Goal: Find specific page/section: Find specific page/section

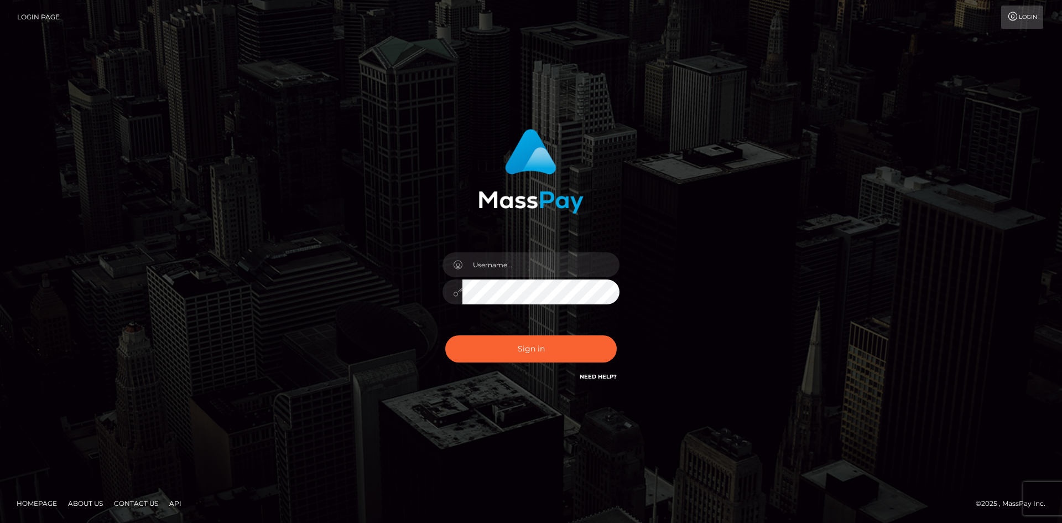
click at [406, 289] on div "Sign in" at bounding box center [531, 256] width 291 height 271
type input "knap.greatlife"
checkbox input "true"
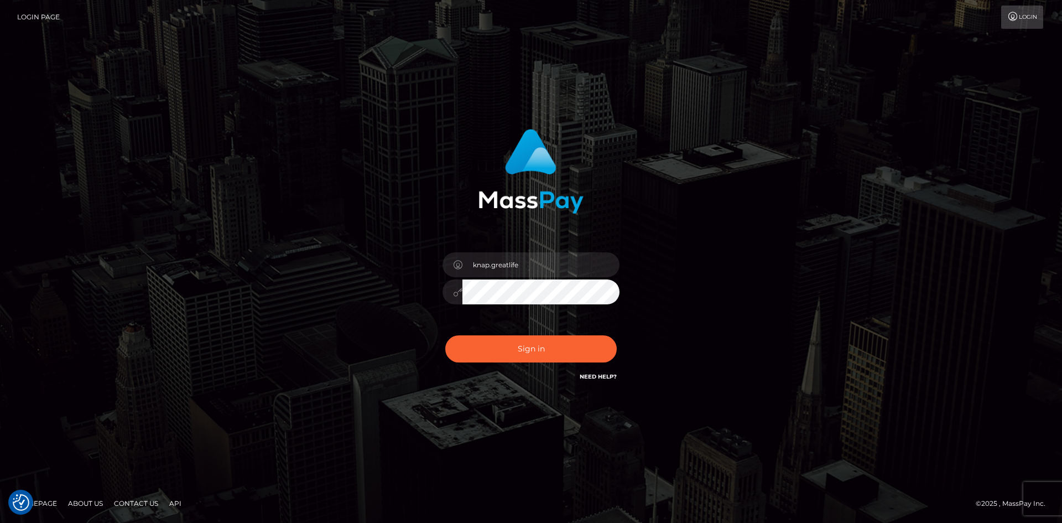
checkbox input "true"
drag, startPoint x: 515, startPoint y: 263, endPoint x: 521, endPoint y: 266, distance: 7.0
click at [515, 263] on input "knap.greatlife" at bounding box center [541, 264] width 157 height 25
drag, startPoint x: 397, startPoint y: 315, endPoint x: 503, endPoint y: 353, distance: 112.2
click at [396, 317] on div "knap.greatlife Sign in" at bounding box center [531, 256] width 291 height 271
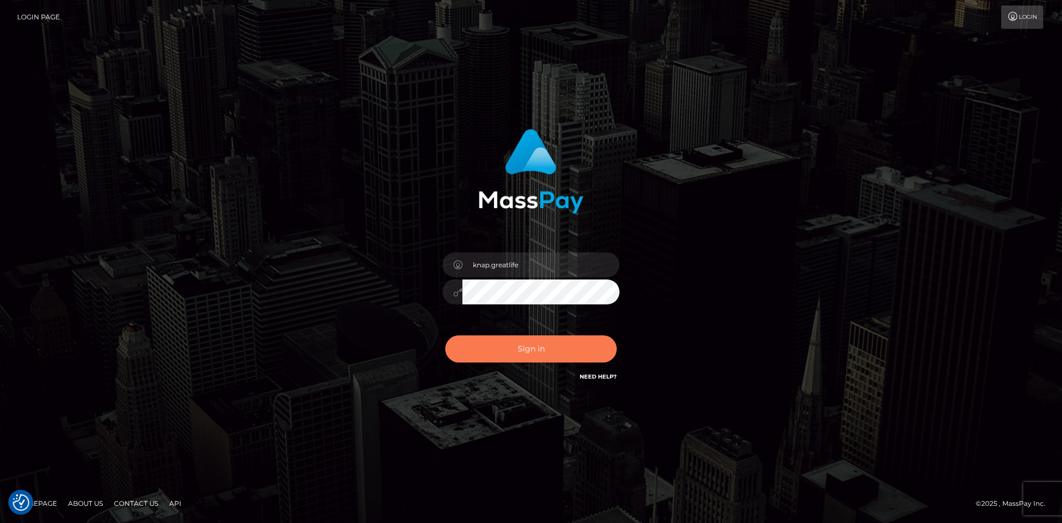
click at [519, 352] on button "Sign in" at bounding box center [531, 348] width 172 height 27
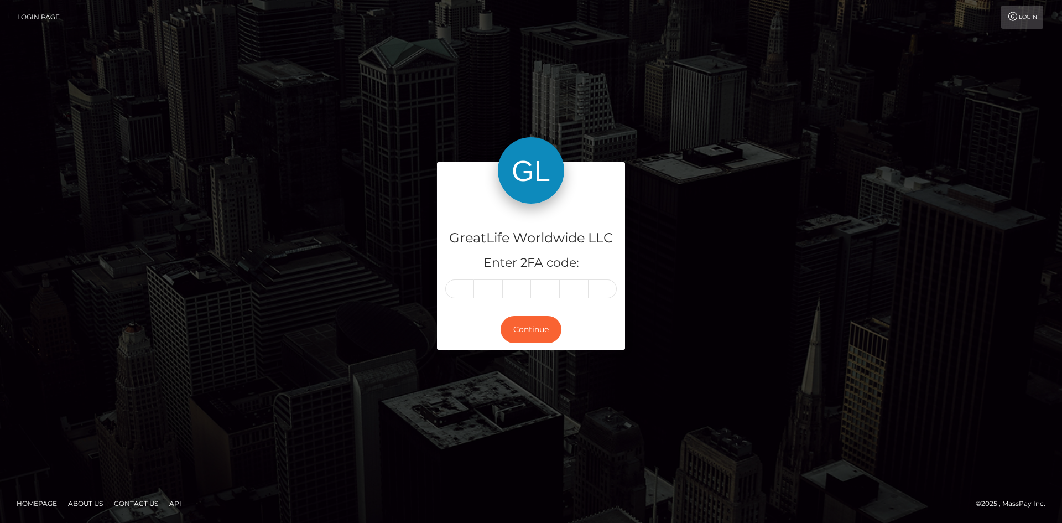
click at [463, 289] on input "text" at bounding box center [459, 288] width 29 height 19
type input "6"
type input "5"
type input "0"
type input "7"
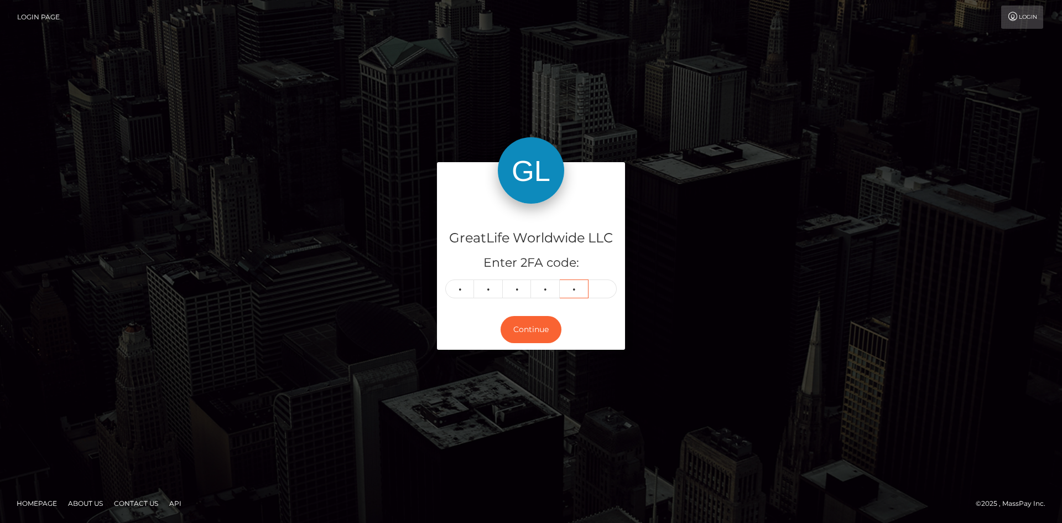
type input "5"
type input "8"
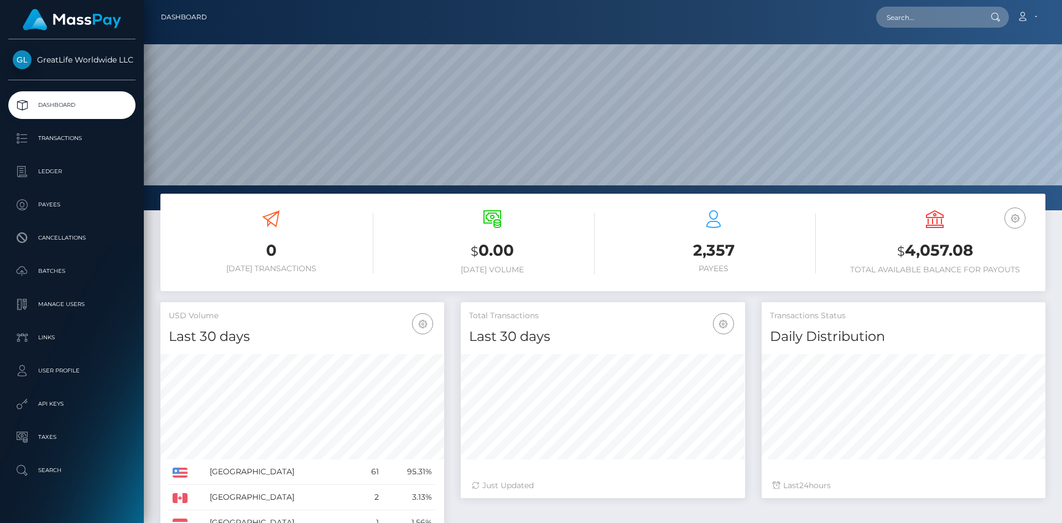
scroll to position [196, 284]
click at [920, 22] on input "text" at bounding box center [928, 17] width 104 height 21
paste input "reyno6@tpg.com.au"
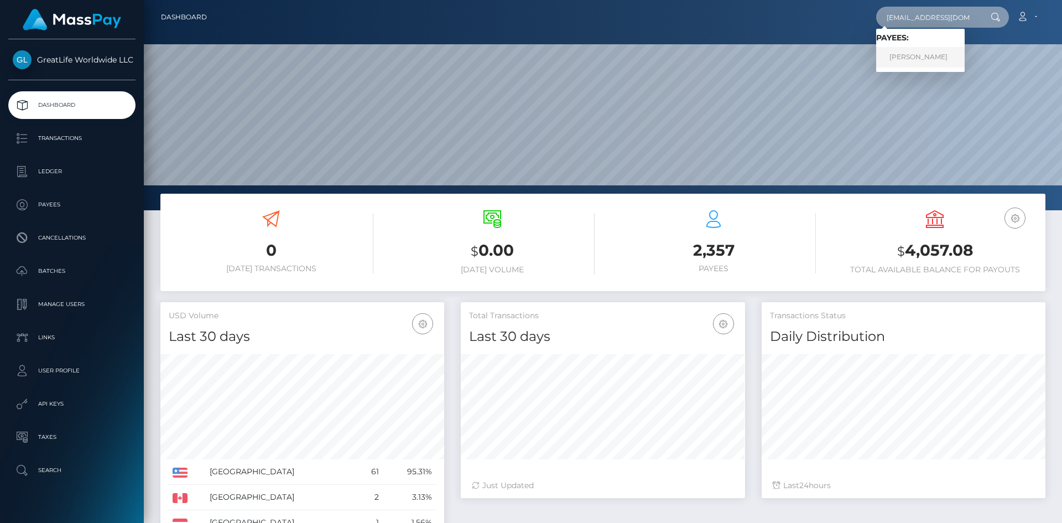
type input "reyno6@tpg.com.au"
click at [922, 58] on link "Wilma Reynolds" at bounding box center [920, 57] width 89 height 20
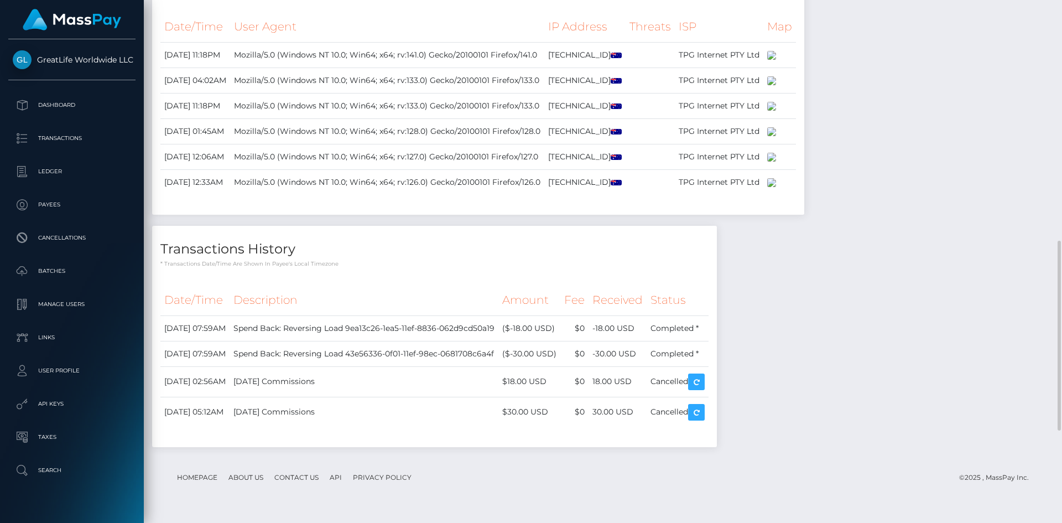
scroll to position [917, 0]
